Goal: Task Accomplishment & Management: Manage account settings

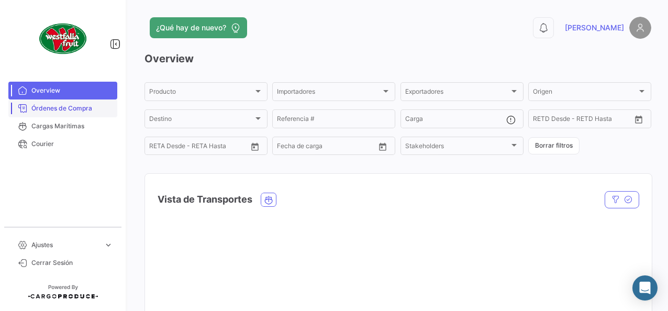
click at [91, 112] on span "Órdenes de Compra" at bounding box center [72, 108] width 82 height 9
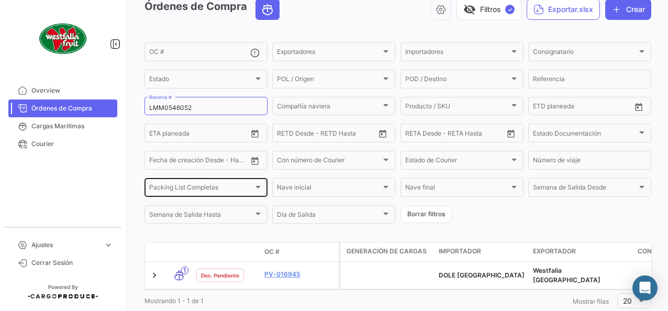
scroll to position [83, 0]
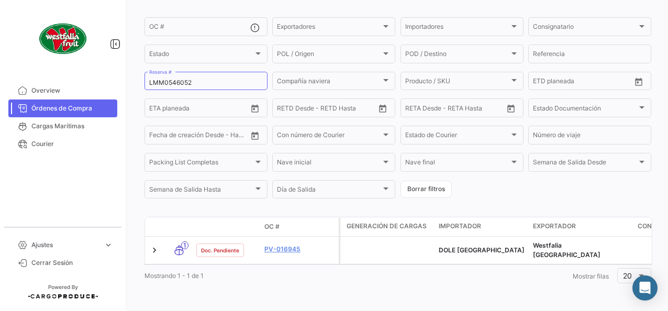
drag, startPoint x: 206, startPoint y: 74, endPoint x: 55, endPoint y: 76, distance: 150.8
click at [56, 75] on mat-sidenav-container "Overview Órdenes de Compra Cargas Marítimas Courier Ajustes expand_more Plantil…" at bounding box center [334, 155] width 668 height 311
paste input "1"
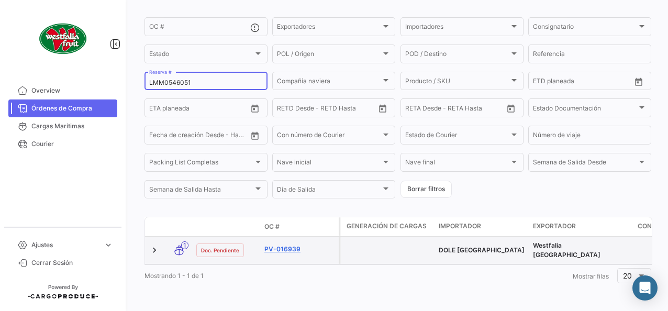
type input "LMM0546051"
click at [294, 245] on link "PV-016939" at bounding box center [299, 248] width 70 height 9
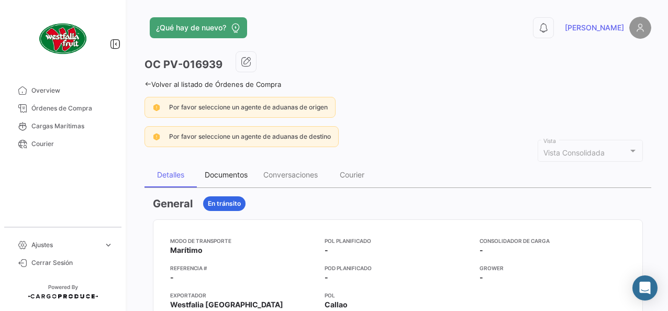
click at [230, 177] on div "Documentos" at bounding box center [226, 174] width 43 height 9
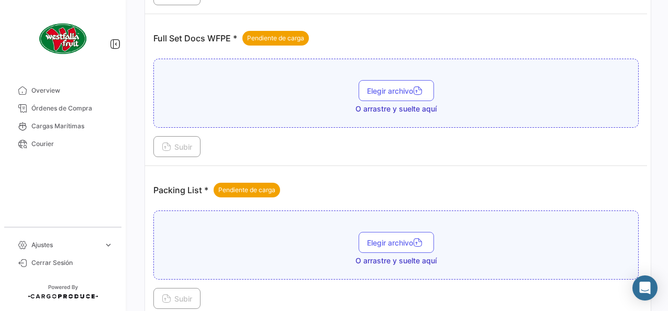
scroll to position [410, 0]
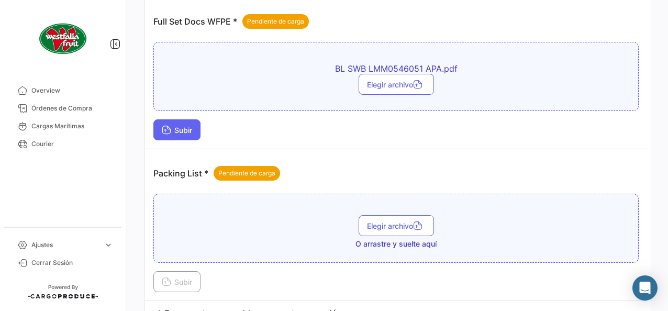
click at [187, 129] on span "Subir" at bounding box center [177, 130] width 30 height 9
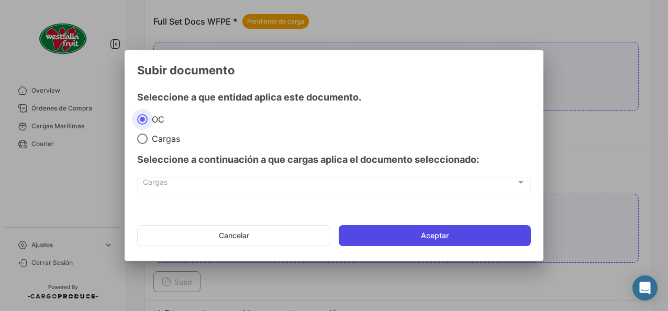
click at [388, 236] on button "Aceptar" at bounding box center [435, 235] width 192 height 21
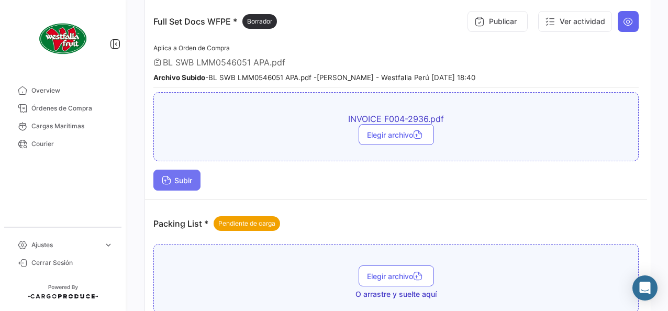
click at [181, 177] on span "Subir" at bounding box center [177, 180] width 30 height 9
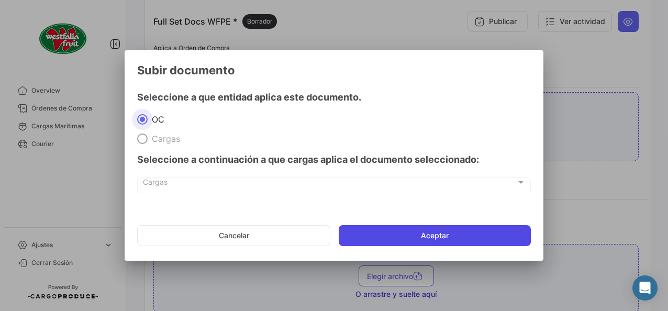
click at [360, 236] on button "Aceptar" at bounding box center [435, 235] width 192 height 21
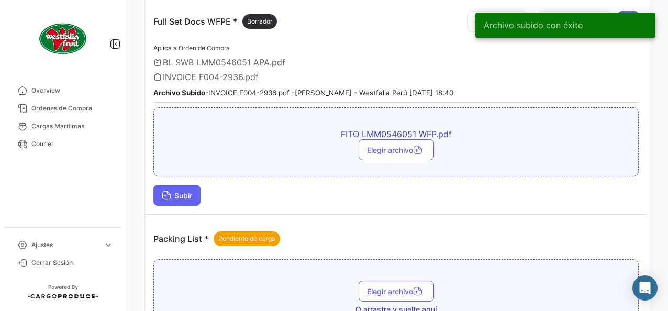
click at [183, 195] on span "Subir" at bounding box center [177, 195] width 30 height 9
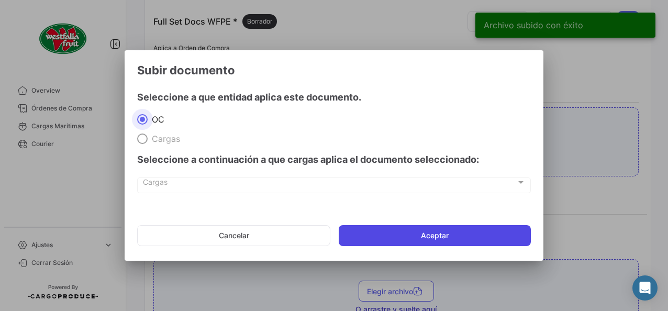
drag, startPoint x: 421, startPoint y: 233, endPoint x: 406, endPoint y: 230, distance: 15.4
click at [420, 233] on button "Aceptar" at bounding box center [435, 235] width 192 height 21
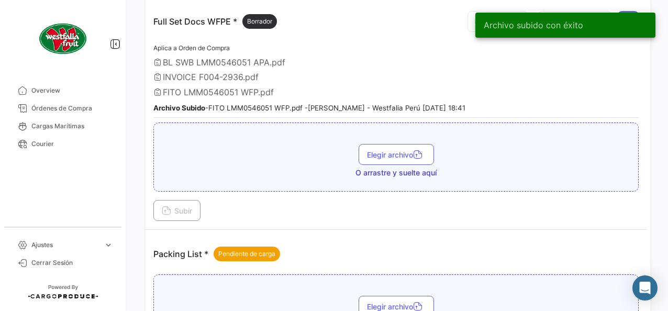
scroll to position [541, 0]
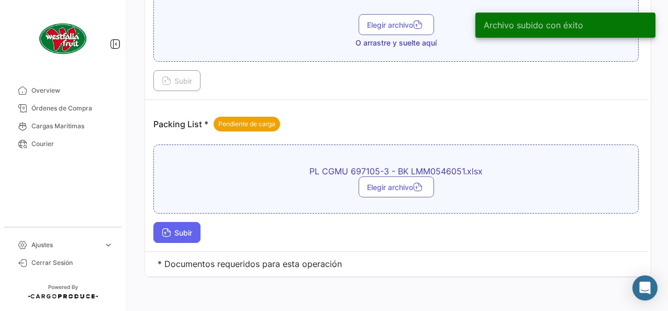
click at [186, 228] on span "Subir" at bounding box center [177, 232] width 30 height 9
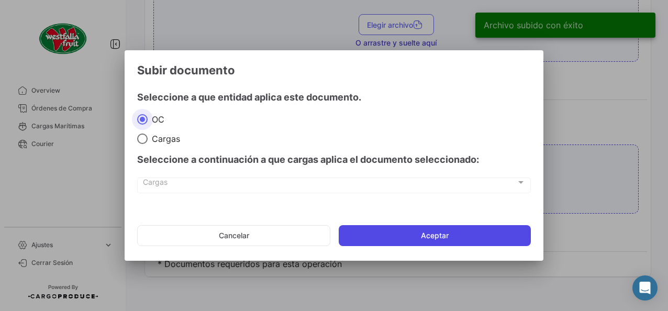
click at [393, 238] on button "Aceptar" at bounding box center [435, 235] width 192 height 21
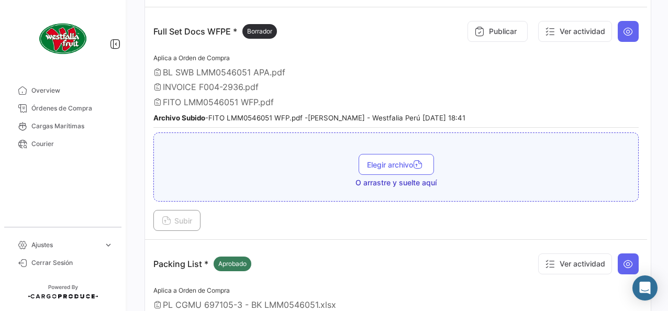
scroll to position [384, 0]
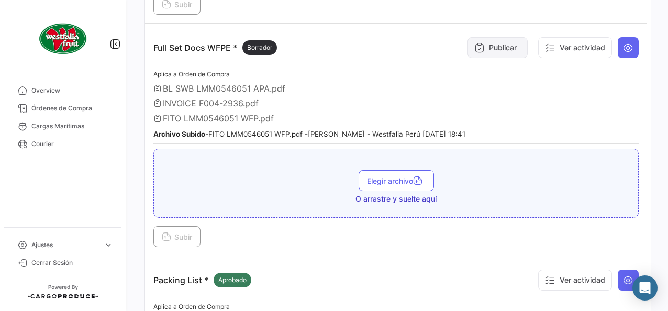
click at [510, 48] on button "Publicar" at bounding box center [497, 47] width 60 height 21
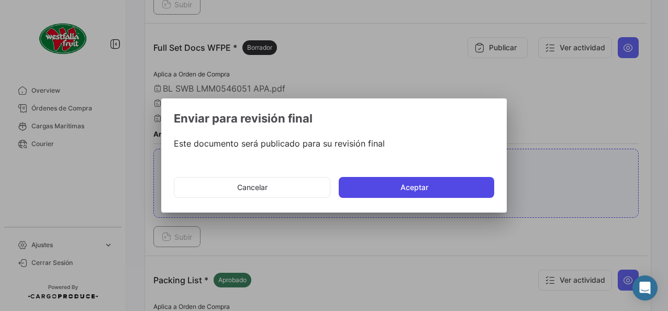
click at [401, 187] on button "Aceptar" at bounding box center [416, 187] width 155 height 21
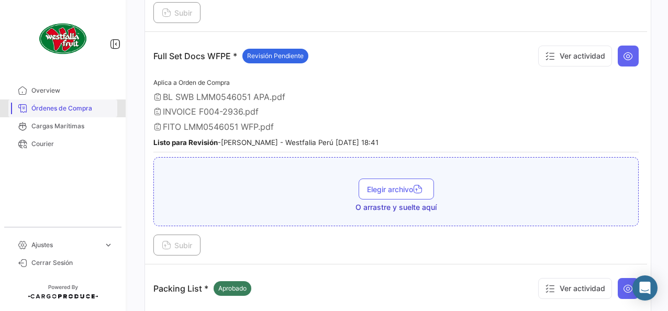
click at [70, 108] on span "Órdenes de Compra" at bounding box center [72, 108] width 82 height 9
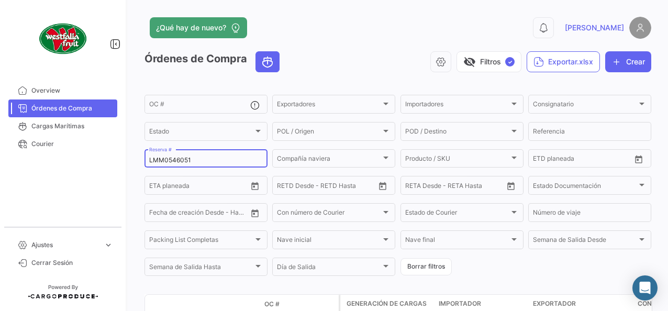
drag, startPoint x: 208, startPoint y: 163, endPoint x: 12, endPoint y: 161, distance: 196.3
click at [13, 161] on mat-sidenav-container "Overview Órdenes de Compra Cargas Marítimas Courier Ajustes expand_more Plantil…" at bounding box center [334, 155] width 668 height 311
paste input "0"
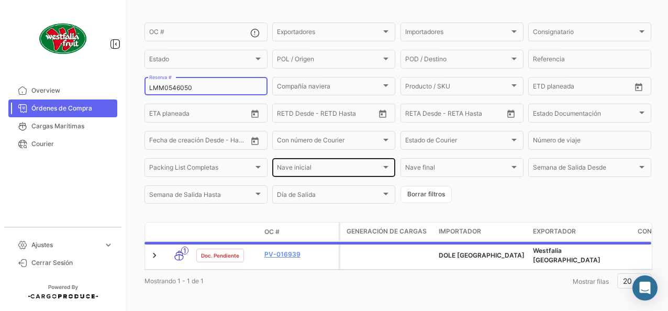
scroll to position [83, 0]
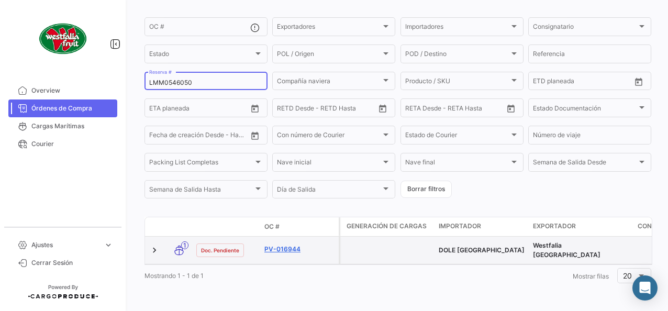
type input "LMM0546050"
click at [288, 244] on link "PV-016944" at bounding box center [299, 248] width 70 height 9
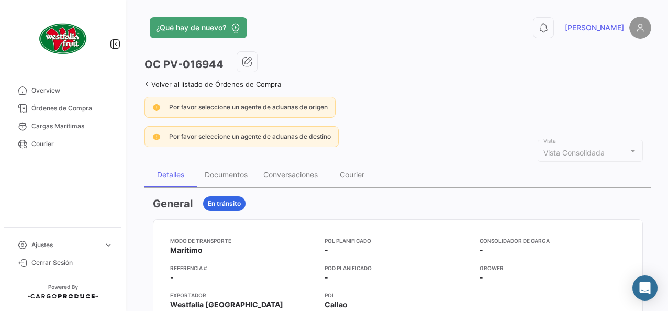
drag, startPoint x: 232, startPoint y: 173, endPoint x: 206, endPoint y: 163, distance: 27.5
click at [232, 173] on div "Documentos" at bounding box center [226, 174] width 43 height 9
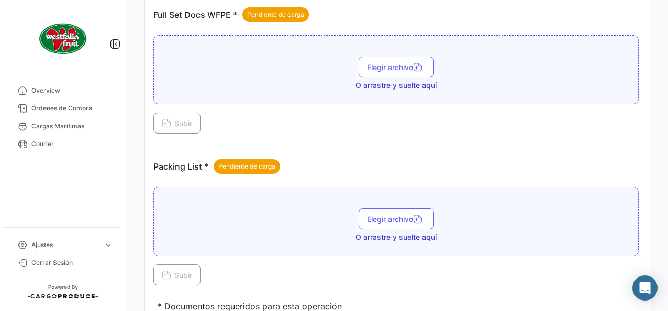
scroll to position [358, 0]
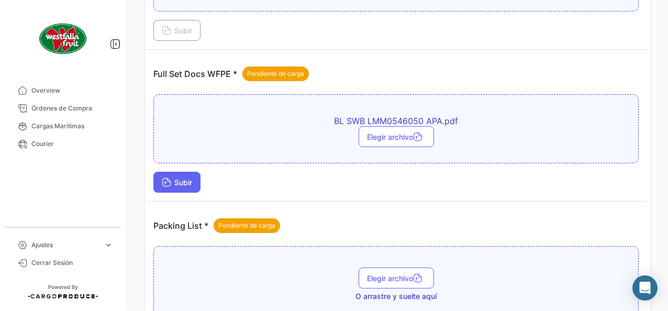
click at [187, 178] on span "Subir" at bounding box center [177, 182] width 30 height 9
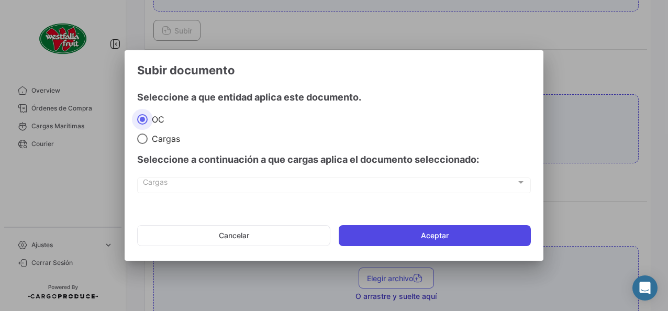
click at [405, 239] on button "Aceptar" at bounding box center [435, 235] width 192 height 21
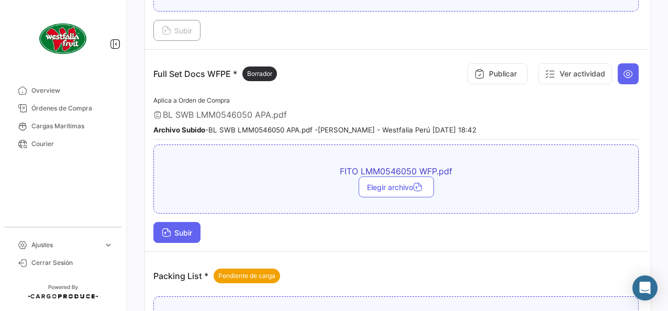
click at [191, 230] on span "Subir" at bounding box center [177, 232] width 30 height 9
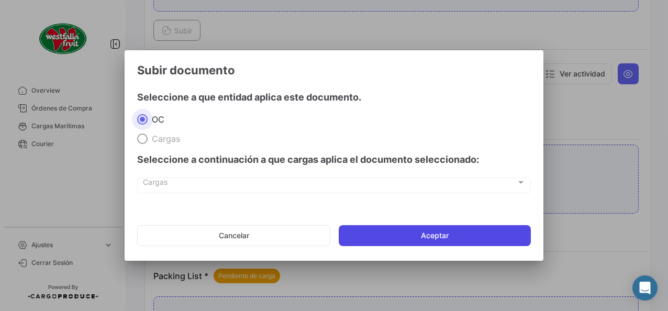
drag, startPoint x: 426, startPoint y: 234, endPoint x: 420, endPoint y: 237, distance: 6.1
click at [426, 234] on button "Aceptar" at bounding box center [435, 235] width 192 height 21
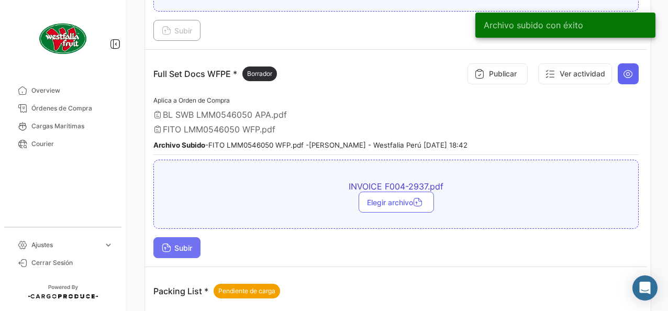
click at [181, 245] on span "Subir" at bounding box center [177, 247] width 30 height 9
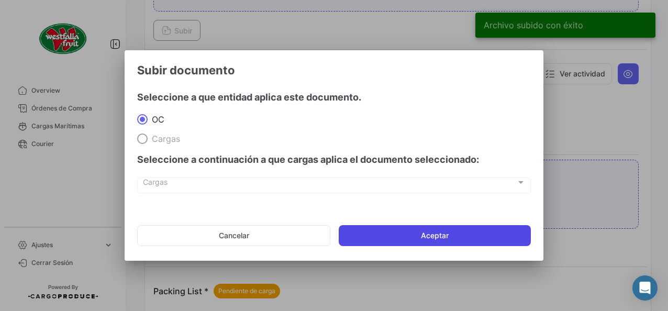
click at [407, 236] on button "Aceptar" at bounding box center [435, 235] width 192 height 21
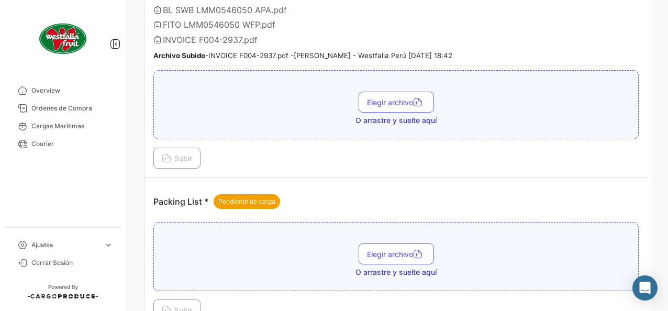
scroll to position [541, 0]
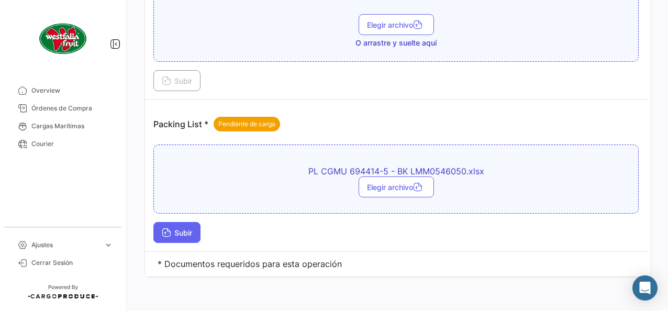
click at [186, 228] on span "Subir" at bounding box center [177, 232] width 30 height 9
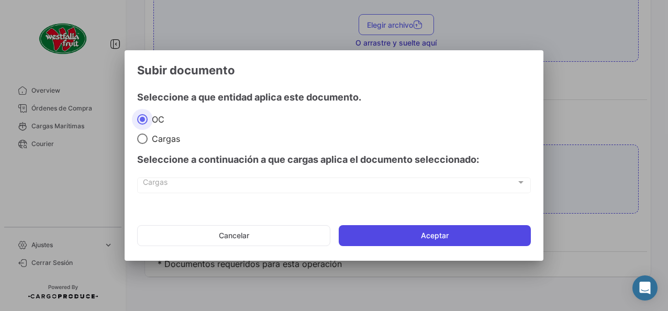
click at [400, 240] on button "Aceptar" at bounding box center [435, 235] width 192 height 21
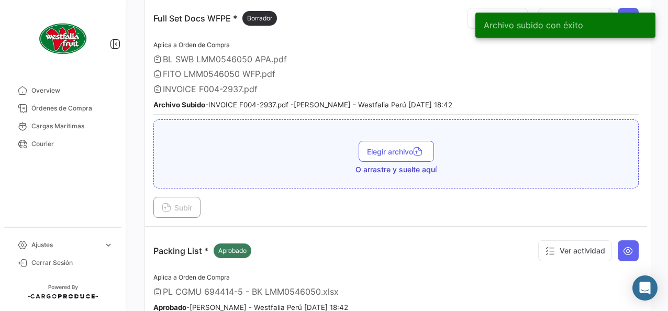
scroll to position [280, 0]
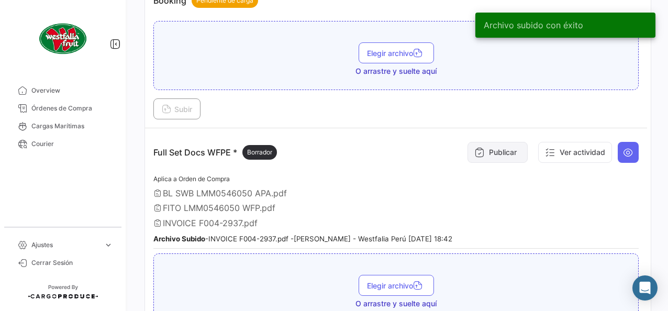
click at [489, 148] on button "Publicar" at bounding box center [497, 152] width 60 height 21
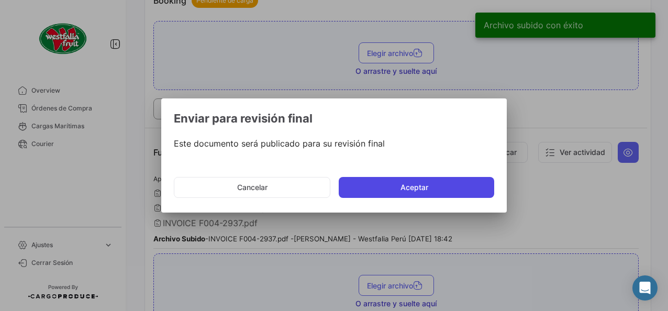
click at [442, 185] on button "Aceptar" at bounding box center [416, 187] width 155 height 21
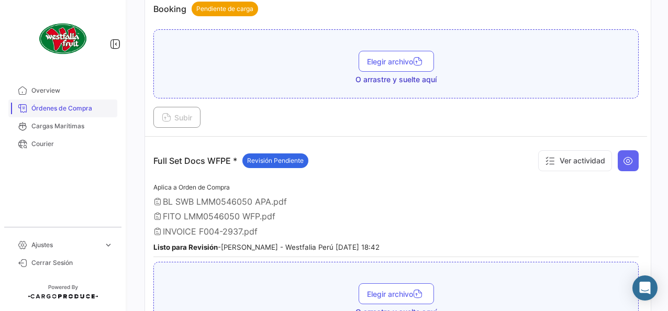
drag, startPoint x: 87, startPoint y: 109, endPoint x: 81, endPoint y: 107, distance: 7.3
click at [87, 109] on span "Órdenes de Compra" at bounding box center [72, 108] width 82 height 9
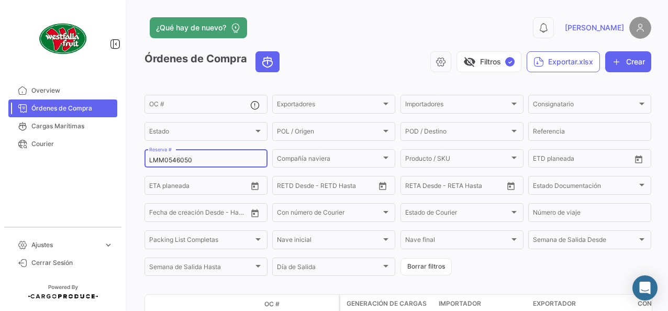
drag, startPoint x: 214, startPoint y: 161, endPoint x: 29, endPoint y: 160, distance: 184.8
click at [32, 160] on mat-sidenav-container "Overview Órdenes de Compra Cargas Marítimas Courier Ajustes expand_more Plantil…" at bounding box center [334, 155] width 668 height 311
paste input "2"
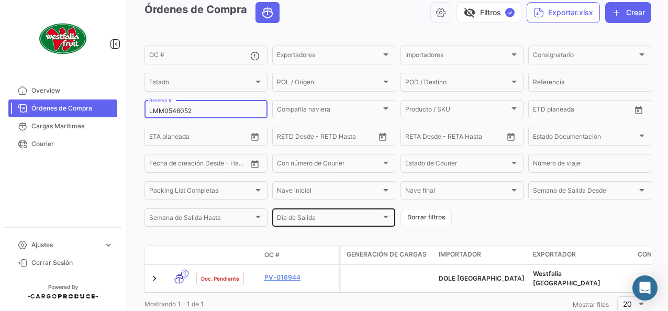
scroll to position [83, 0]
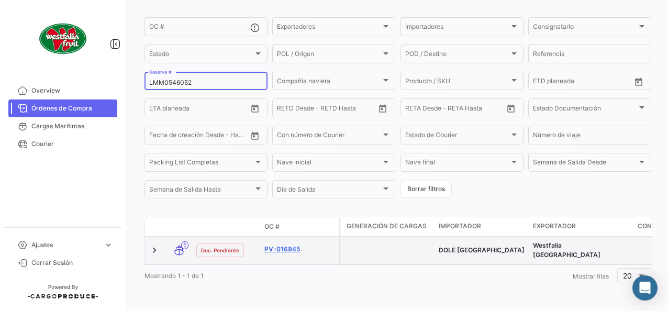
type input "LMM0546052"
click at [289, 244] on link "PV-016945" at bounding box center [299, 248] width 70 height 9
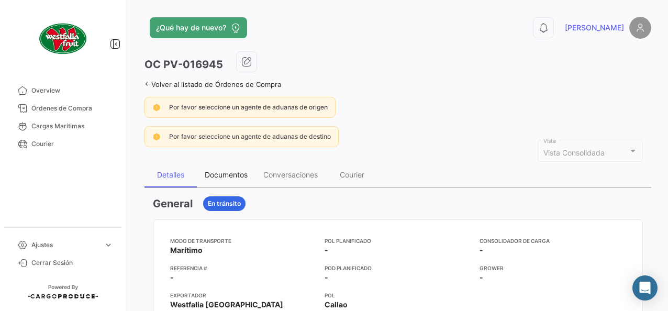
click at [234, 173] on div "Documentos" at bounding box center [226, 174] width 43 height 9
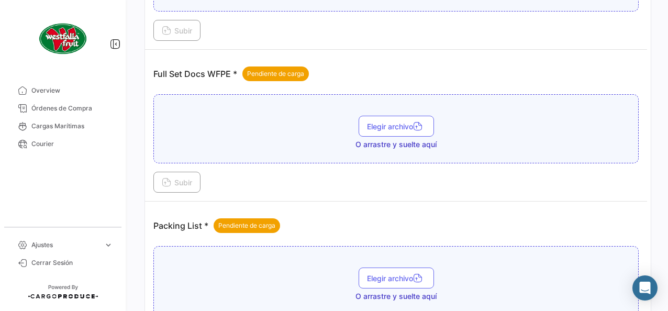
scroll to position [410, 0]
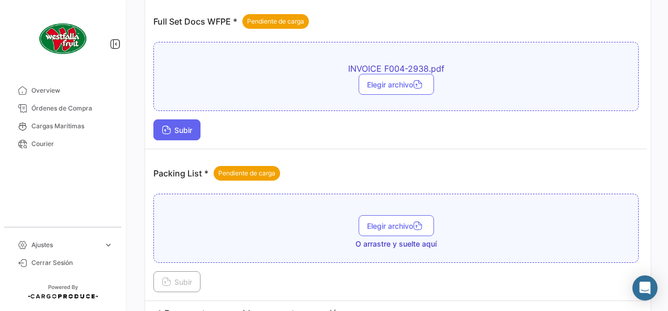
click at [186, 130] on span "Subir" at bounding box center [177, 130] width 30 height 9
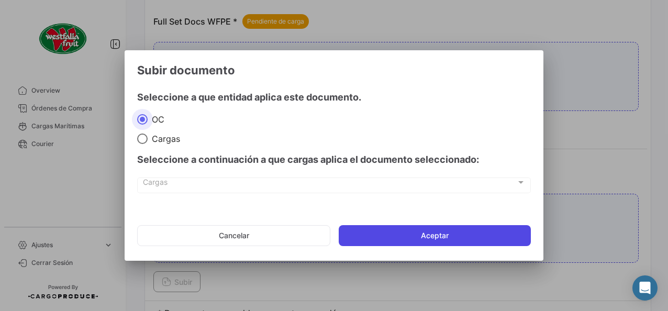
click at [372, 233] on button "Aceptar" at bounding box center [435, 235] width 192 height 21
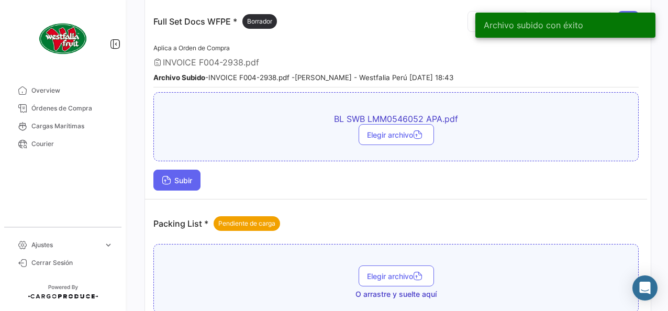
click at [189, 176] on span "Subir" at bounding box center [177, 180] width 30 height 9
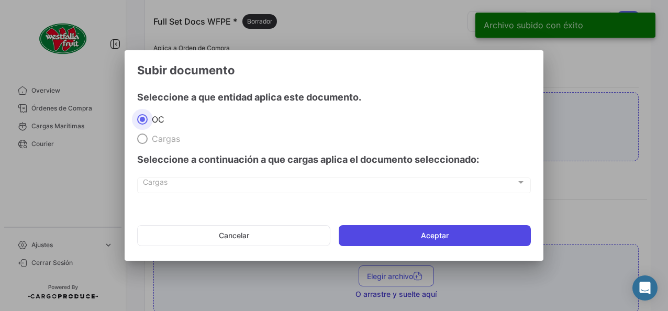
click at [374, 239] on button "Aceptar" at bounding box center [435, 235] width 192 height 21
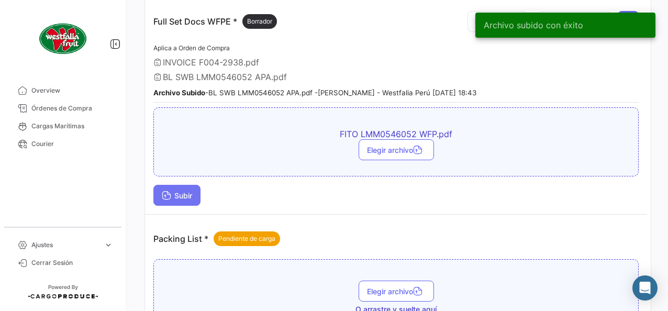
click at [187, 194] on span "Subir" at bounding box center [177, 195] width 30 height 9
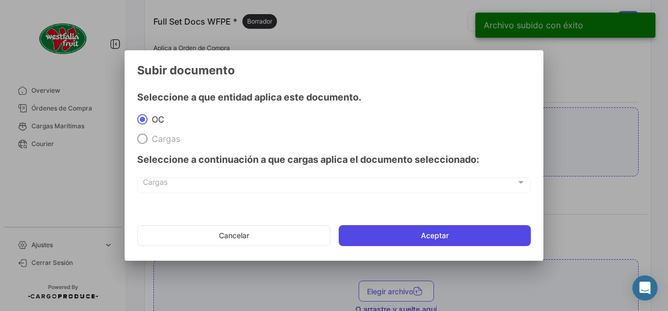
drag, startPoint x: 394, startPoint y: 235, endPoint x: 380, endPoint y: 228, distance: 15.2
click at [394, 235] on button "Aceptar" at bounding box center [435, 235] width 192 height 21
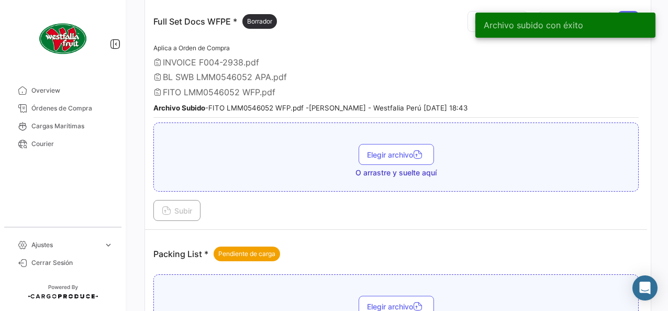
scroll to position [463, 0]
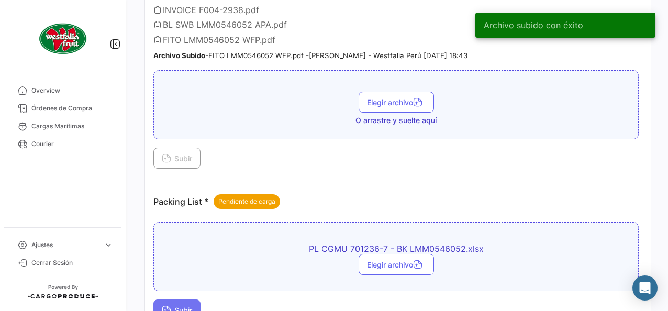
click at [188, 306] on span "Subir" at bounding box center [177, 310] width 30 height 9
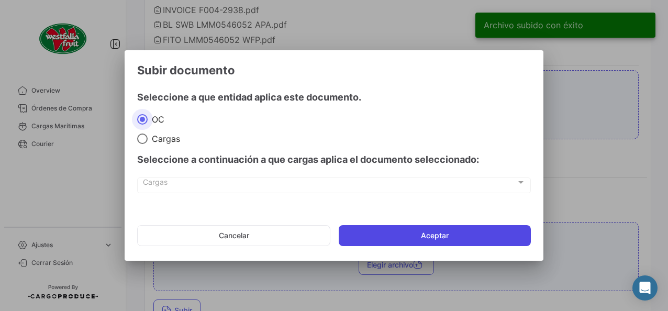
click at [387, 239] on button "Aceptar" at bounding box center [435, 235] width 192 height 21
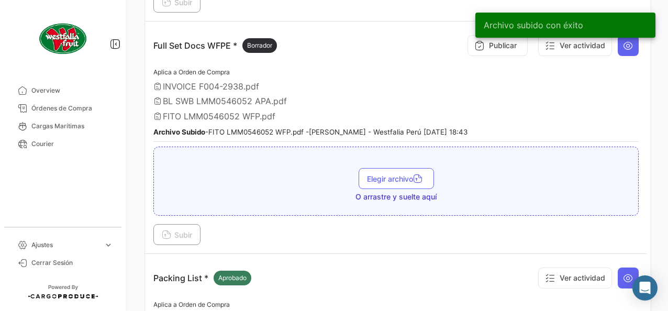
scroll to position [314, 0]
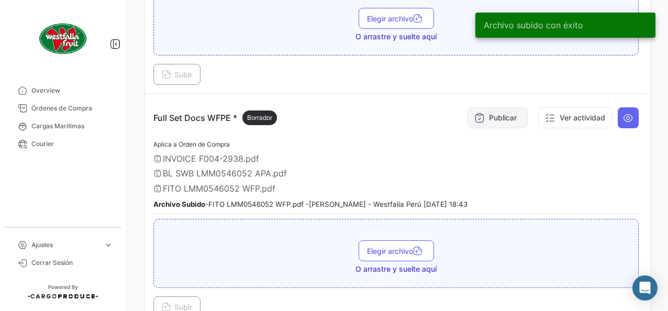
click at [499, 109] on button "Publicar" at bounding box center [497, 117] width 60 height 21
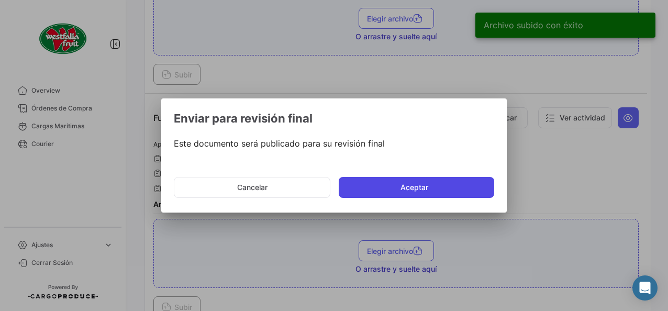
click at [437, 187] on button "Aceptar" at bounding box center [416, 187] width 155 height 21
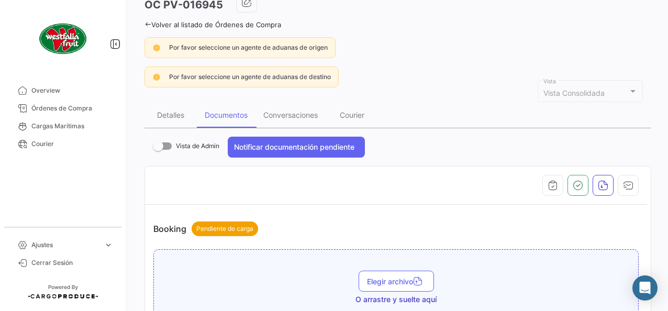
scroll to position [52, 0]
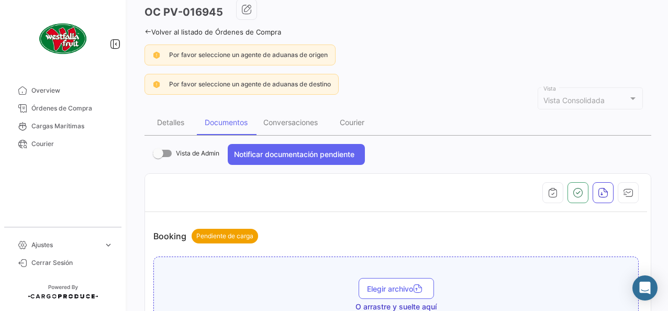
click at [150, 29] on icon at bounding box center [147, 31] width 7 height 7
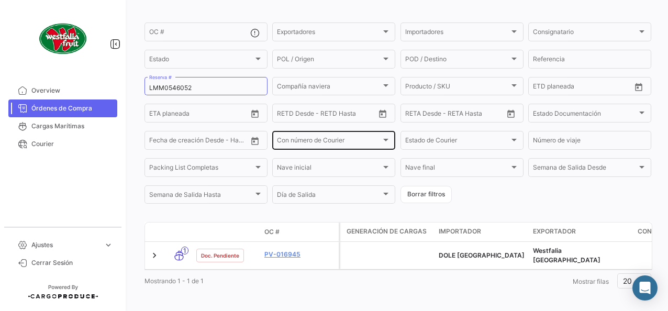
scroll to position [83, 0]
